Goal: Information Seeking & Learning: Learn about a topic

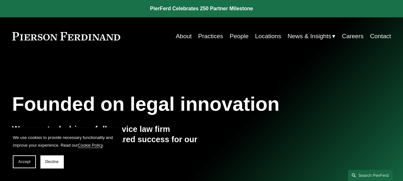
click at [213, 35] on link "Practices" at bounding box center [210, 36] width 25 height 12
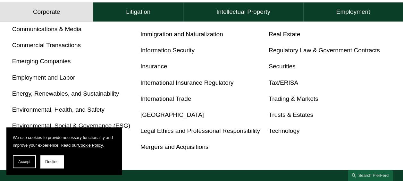
scroll to position [321, 0]
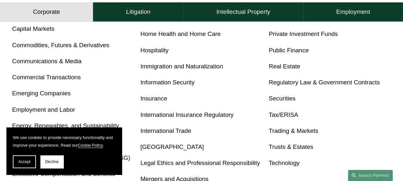
click at [288, 115] on link "Tax/ERISA" at bounding box center [284, 114] width 30 height 7
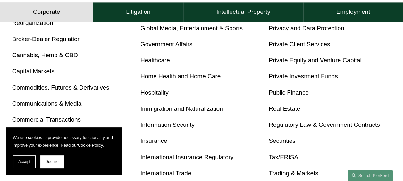
scroll to position [289, 0]
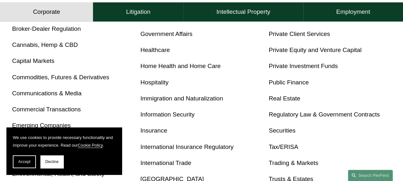
click at [371, 82] on p "Public Finance" at bounding box center [330, 82] width 122 height 11
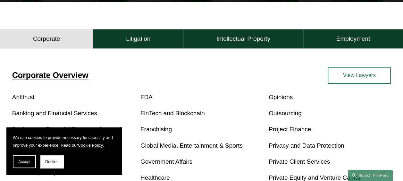
scroll to position [160, 0]
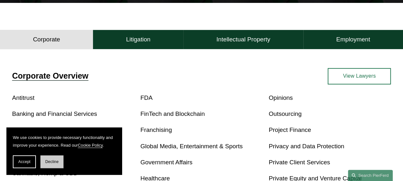
click at [59, 161] on button "Decline" at bounding box center [51, 161] width 23 height 13
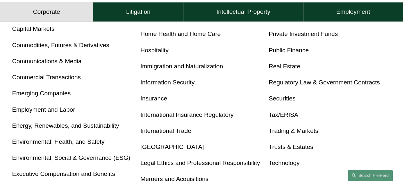
scroll to position [385, 0]
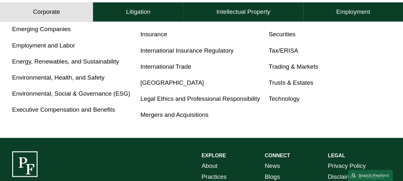
click at [73, 93] on link "Environmental, Social & Governance (ESG)" at bounding box center [71, 93] width 118 height 7
click at [82, 110] on link "Executive Compensation and Benefits" at bounding box center [63, 109] width 103 height 7
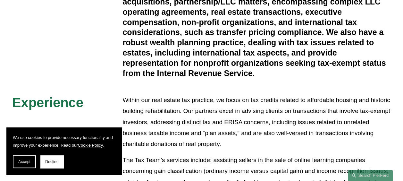
scroll to position [193, 0]
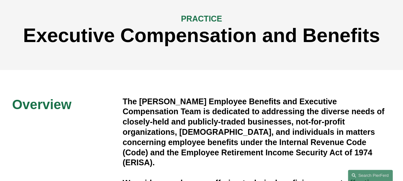
scroll to position [96, 0]
